Goal: Navigation & Orientation: Find specific page/section

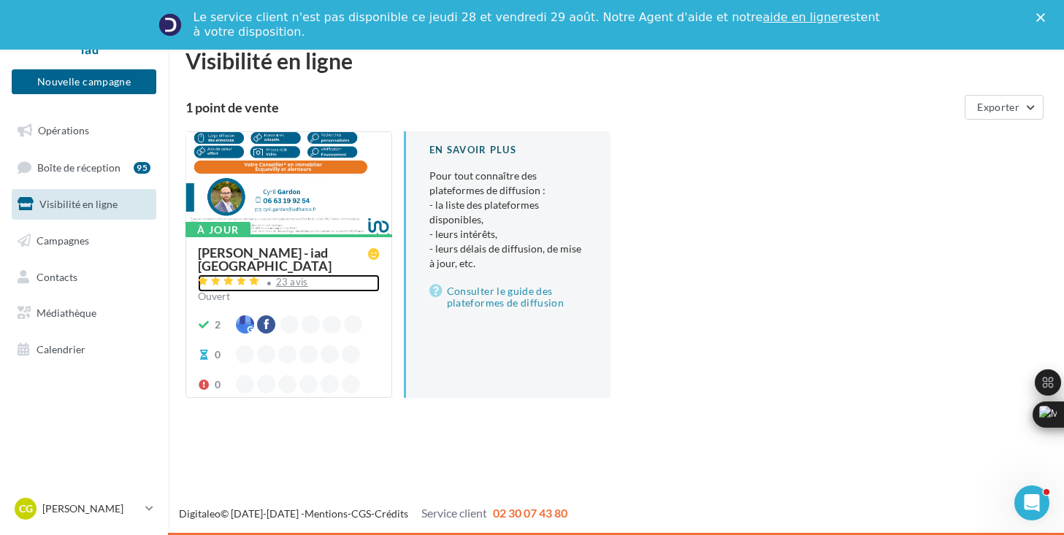
click at [280, 277] on div "23 avis" at bounding box center [292, 281] width 32 height 9
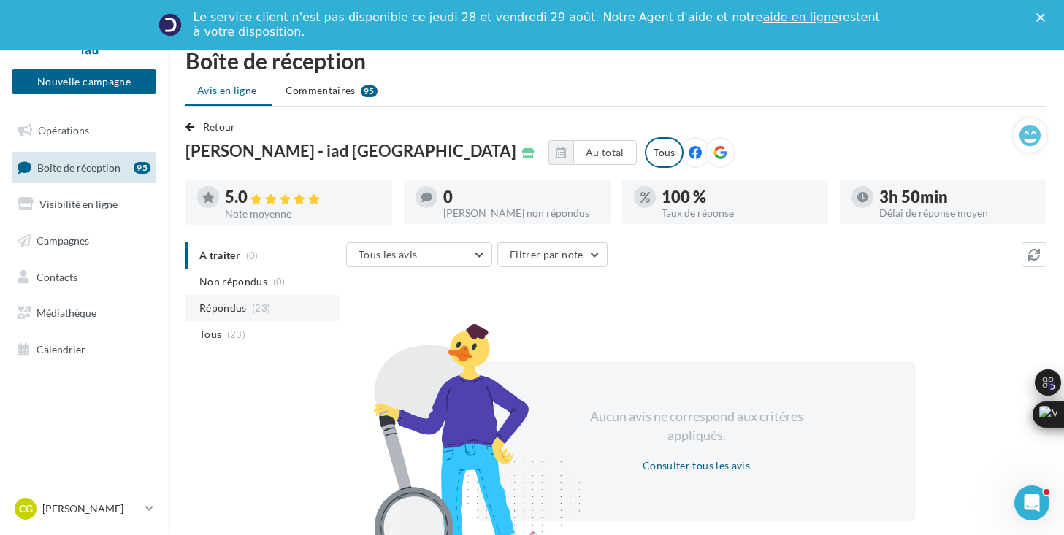
click at [253, 309] on span "(23)" at bounding box center [261, 308] width 18 height 12
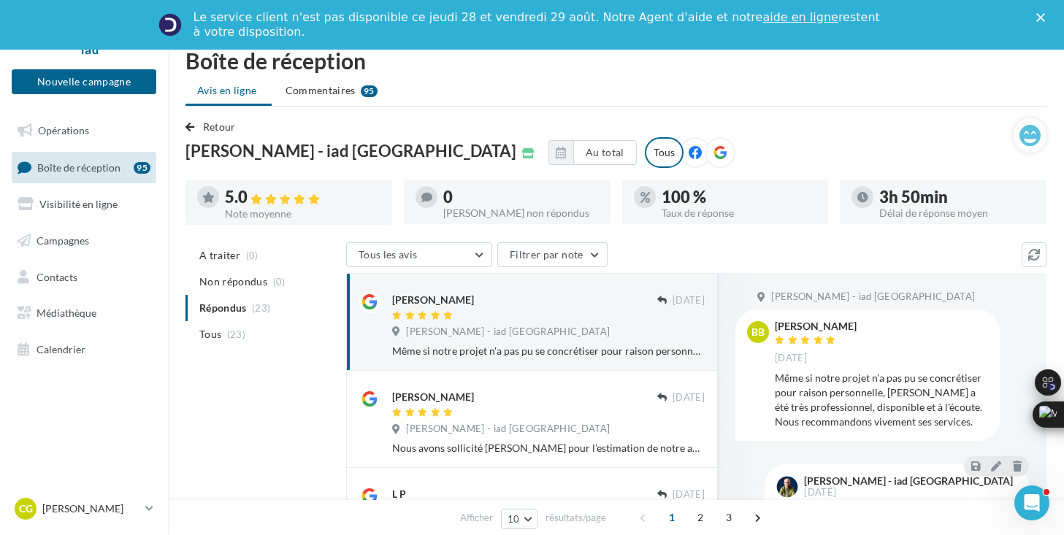
click at [107, 166] on span "Boîte de réception" at bounding box center [78, 167] width 83 height 12
